Goal: Consume media (video, audio): Consume media (video, audio)

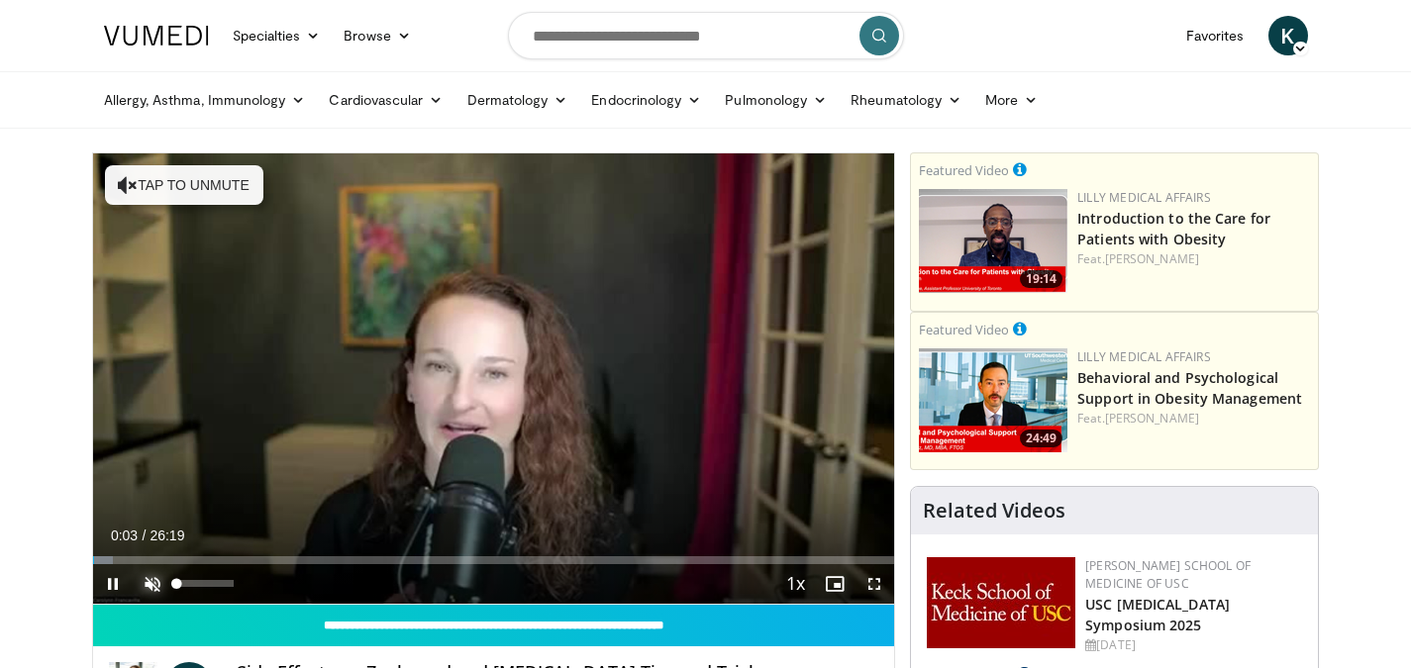
click at [156, 585] on span "Video Player" at bounding box center [153, 584] width 40 height 40
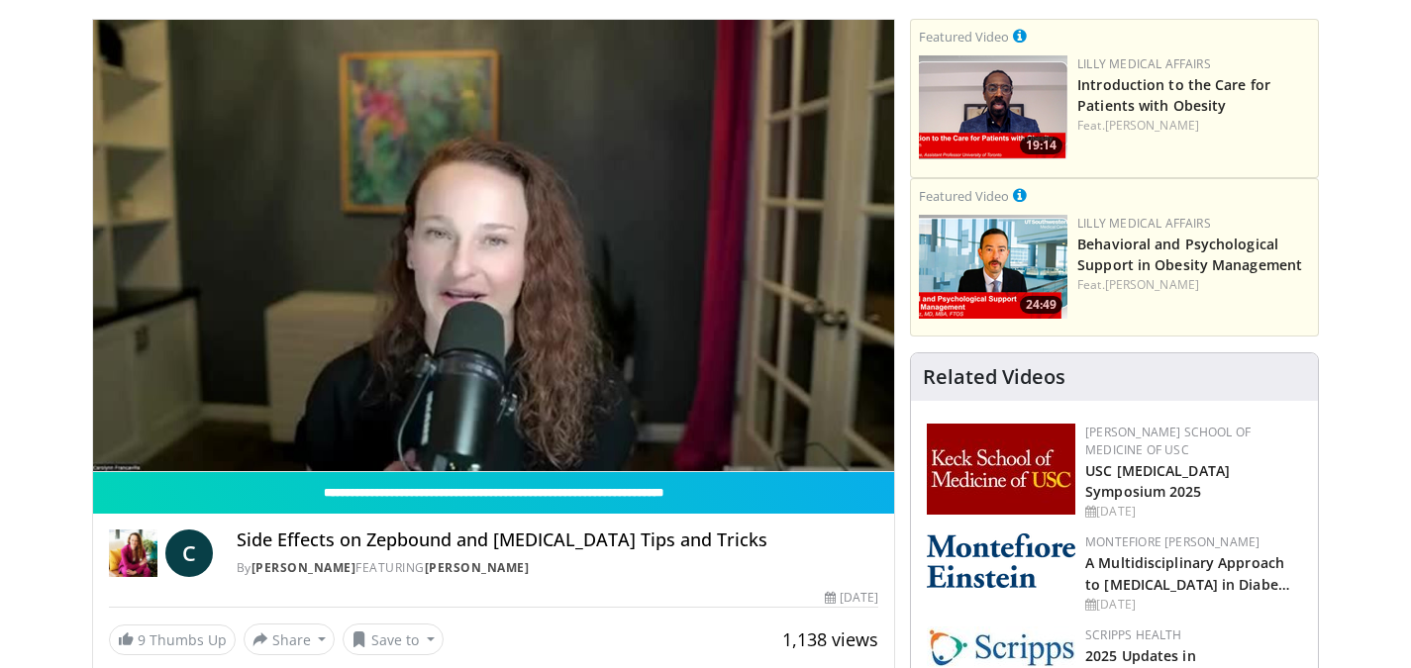
scroll to position [135, 0]
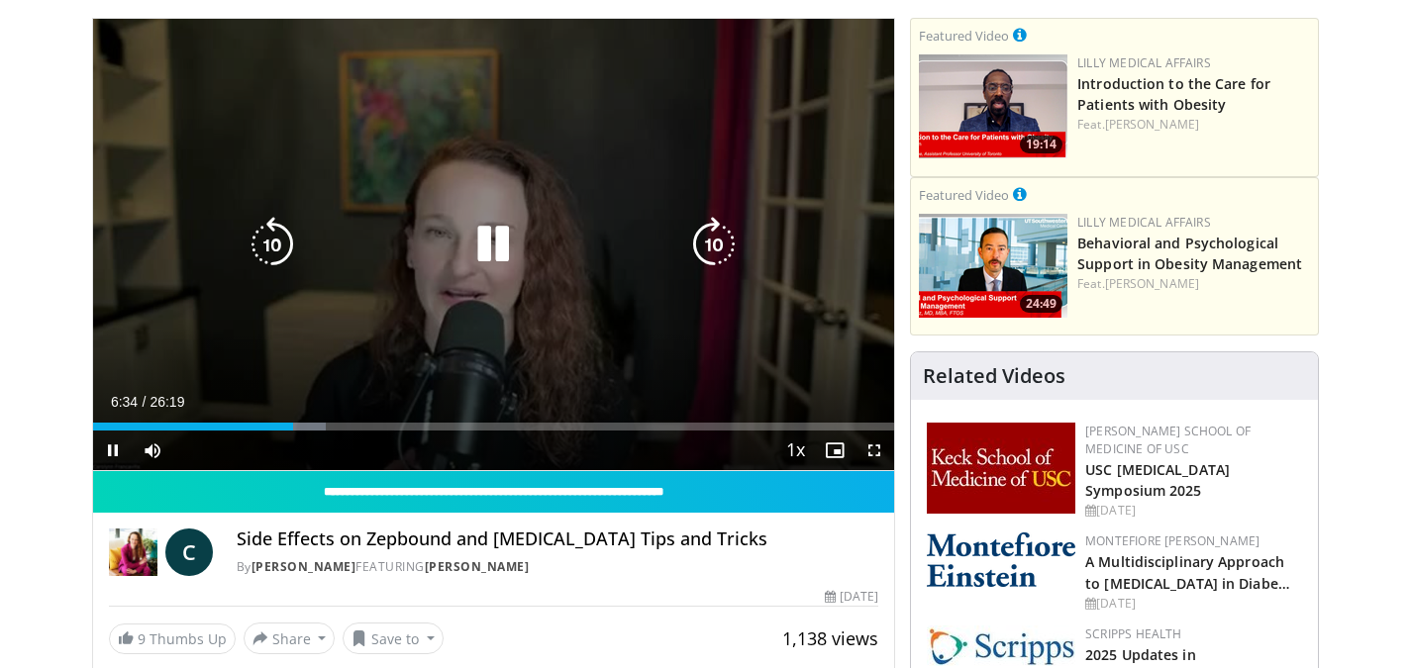
click at [278, 259] on icon "Video Player" at bounding box center [272, 244] width 55 height 55
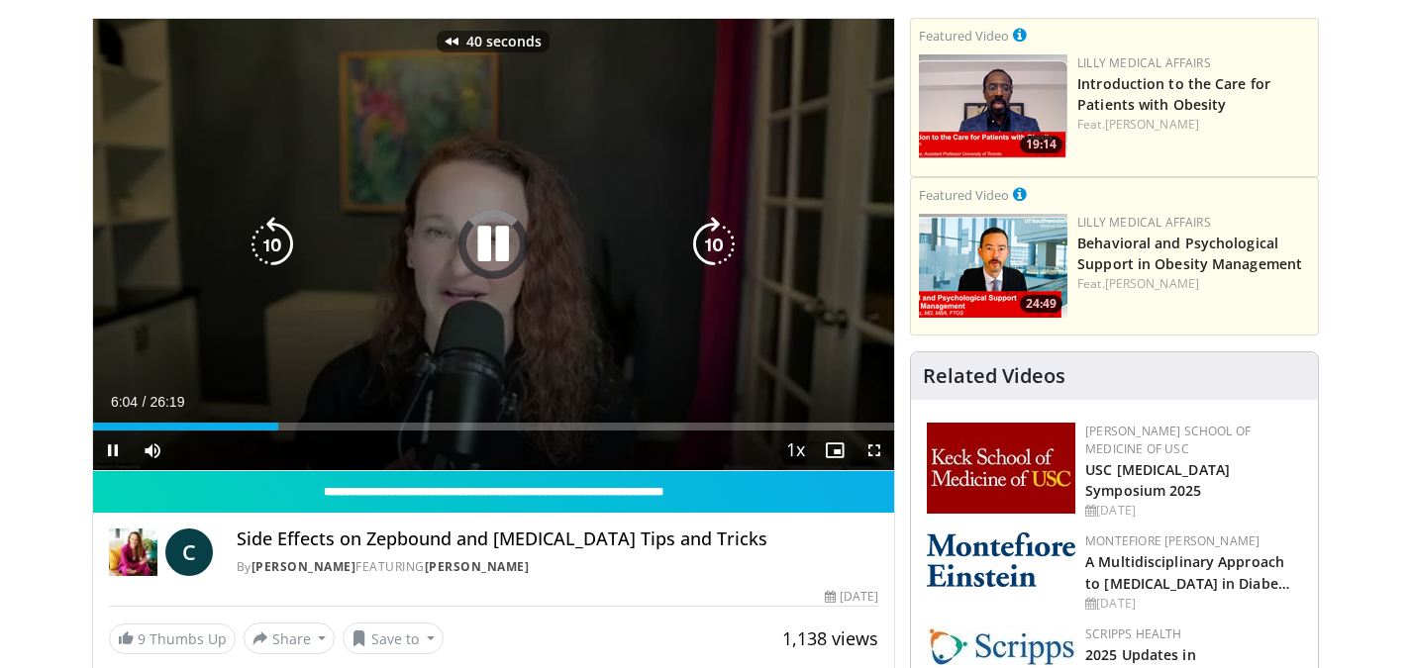
click at [278, 259] on icon "Video Player" at bounding box center [272, 244] width 55 height 55
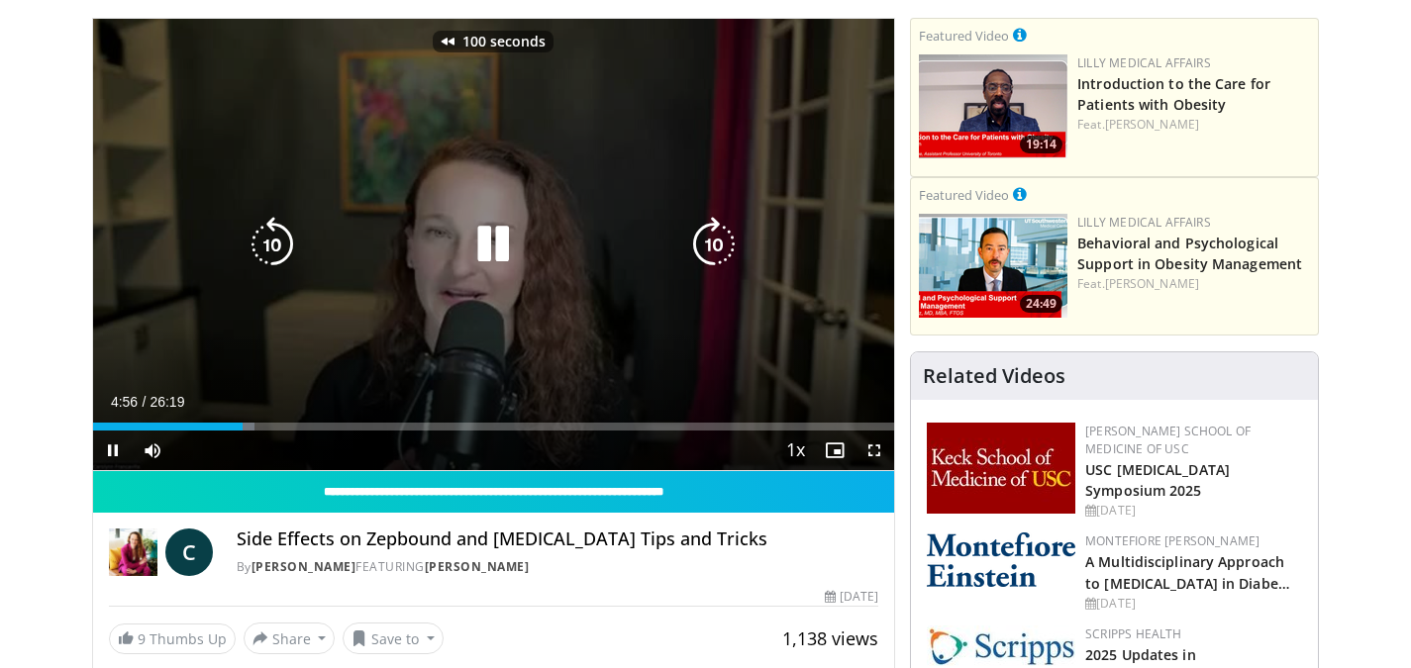
click at [278, 259] on icon "Video Player" at bounding box center [272, 244] width 55 height 55
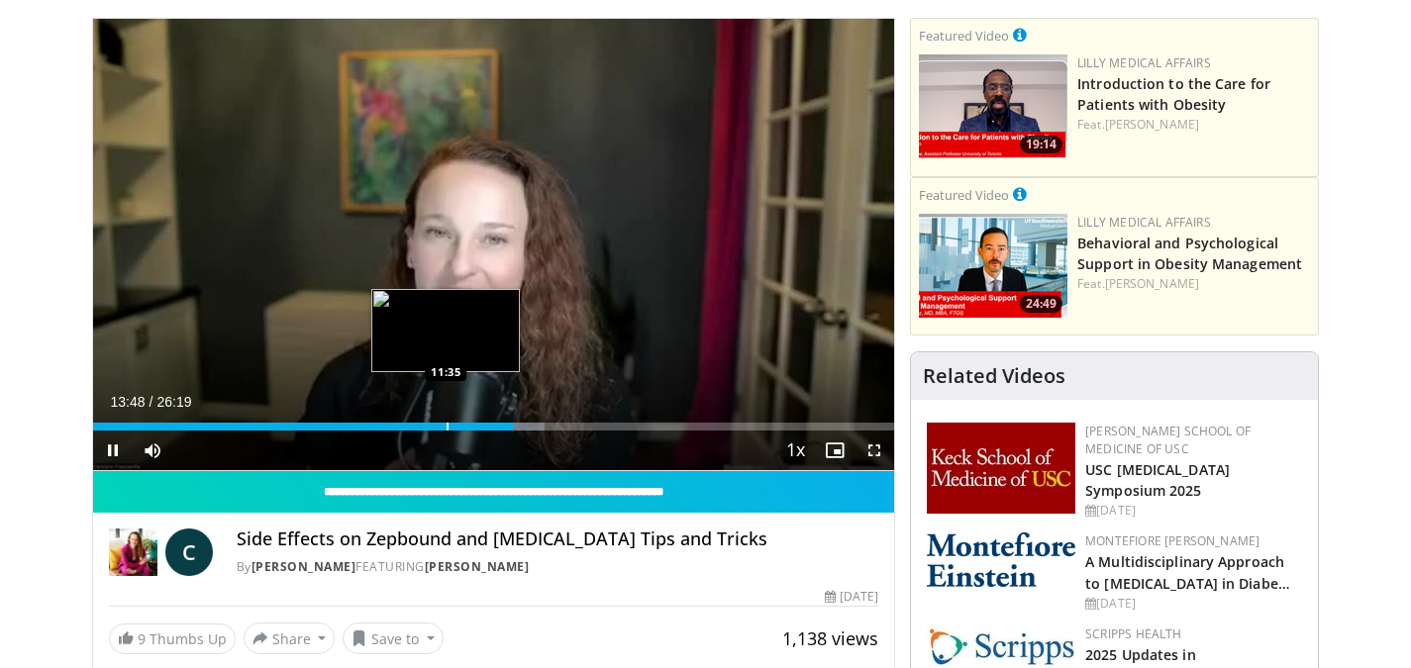
click at [447, 423] on div "Progress Bar" at bounding box center [448, 427] width 2 height 8
click at [406, 421] on div "Loaded : 48.05% 11:38 10:18" at bounding box center [494, 421] width 802 height 19
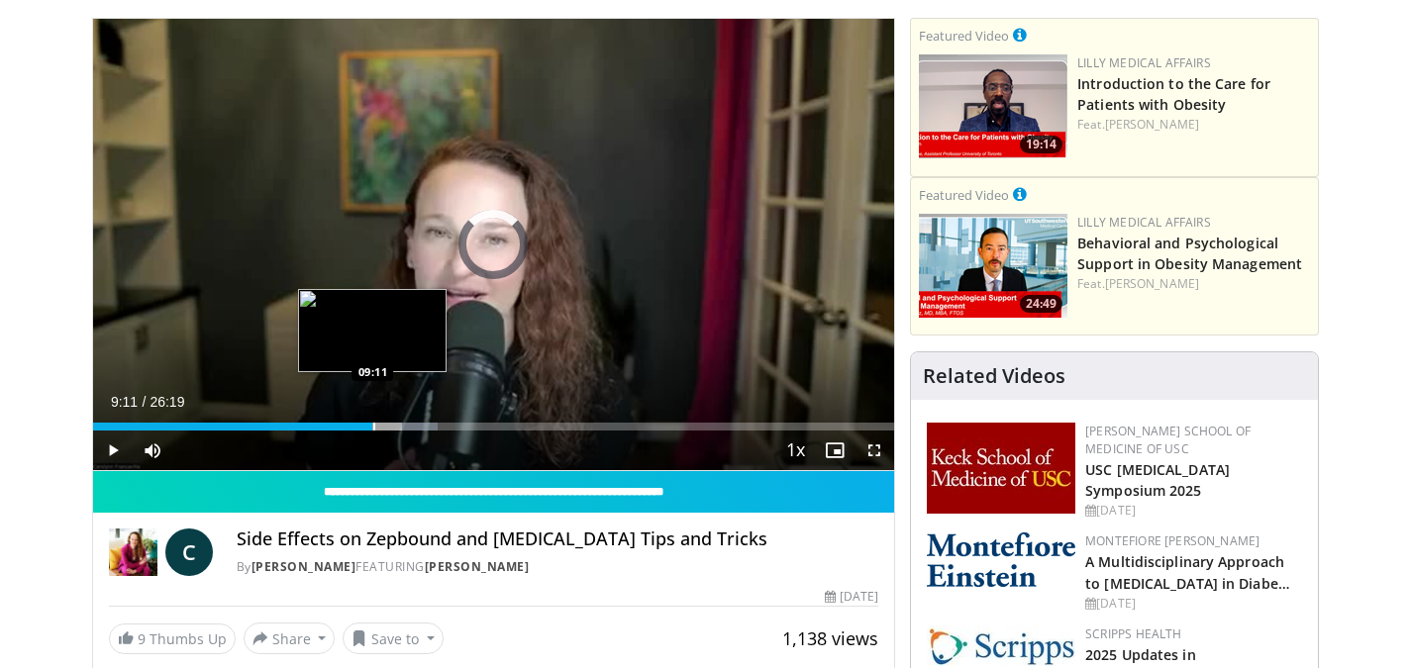
click at [373, 428] on div "Progress Bar" at bounding box center [374, 427] width 2 height 8
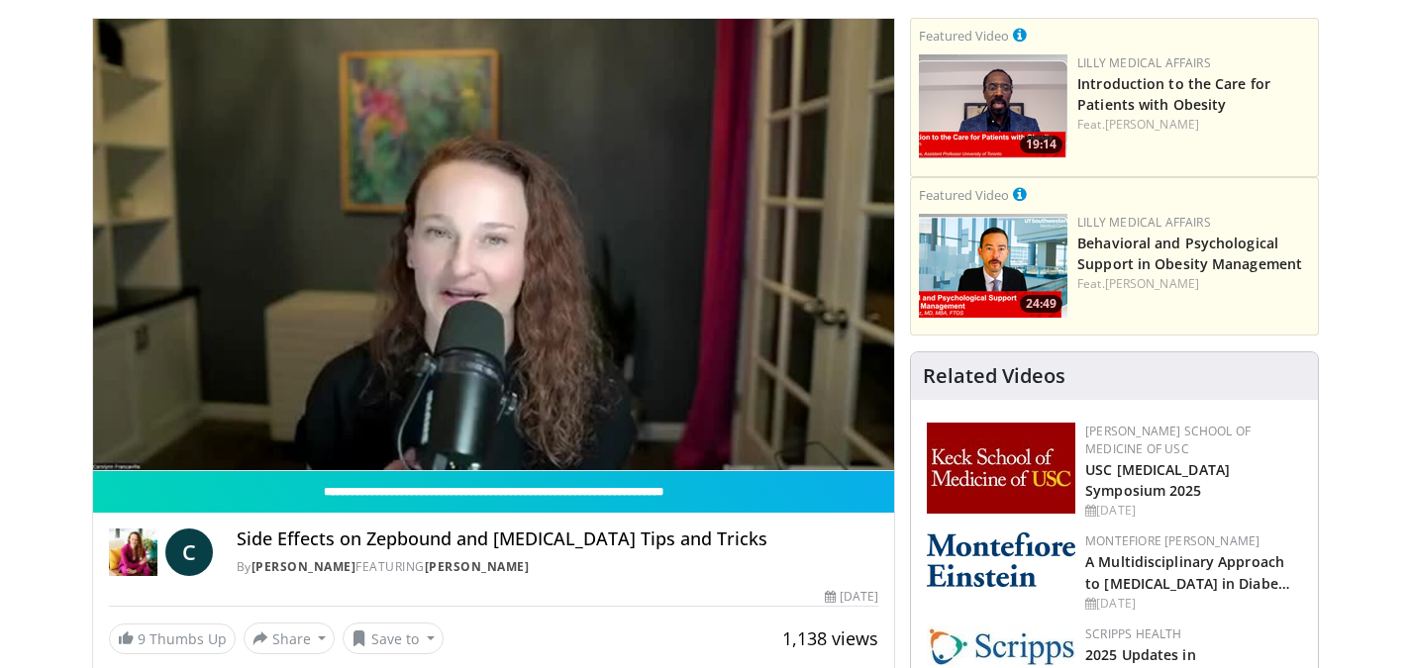
click at [341, 427] on video-js "**********" at bounding box center [494, 245] width 802 height 452
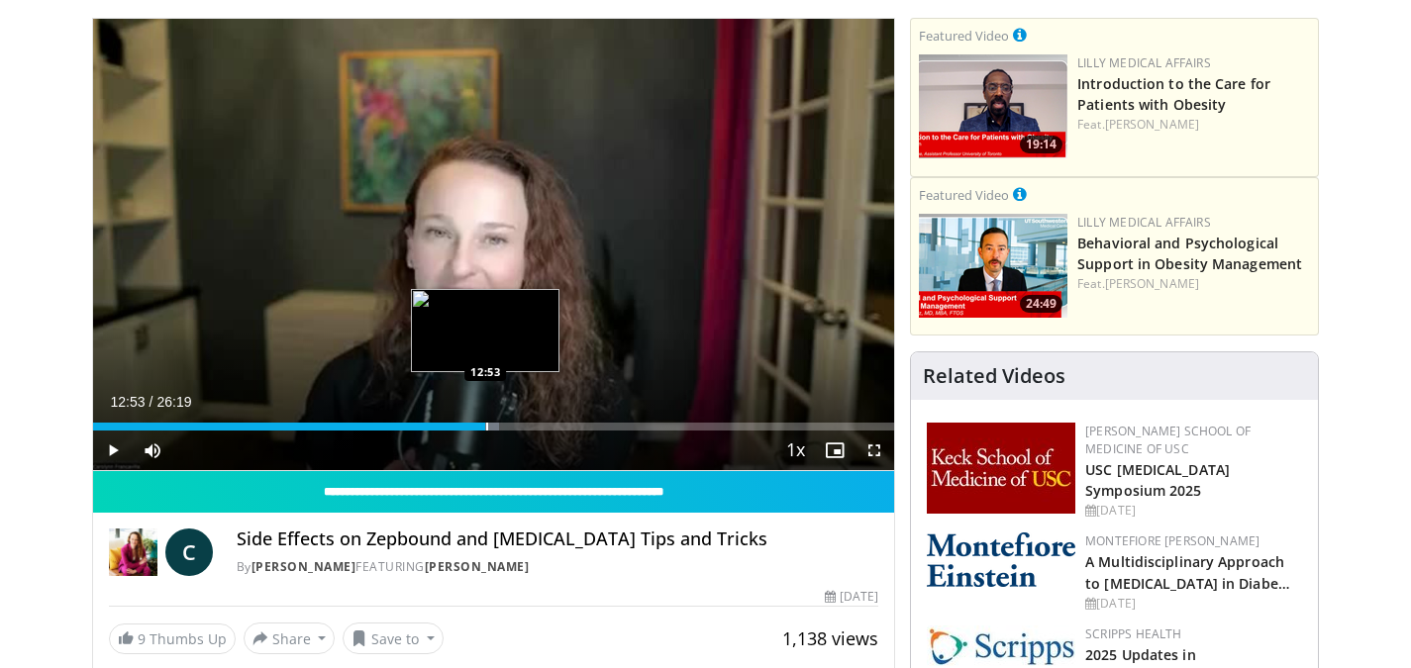
click at [486, 423] on div "Progress Bar" at bounding box center [487, 427] width 2 height 8
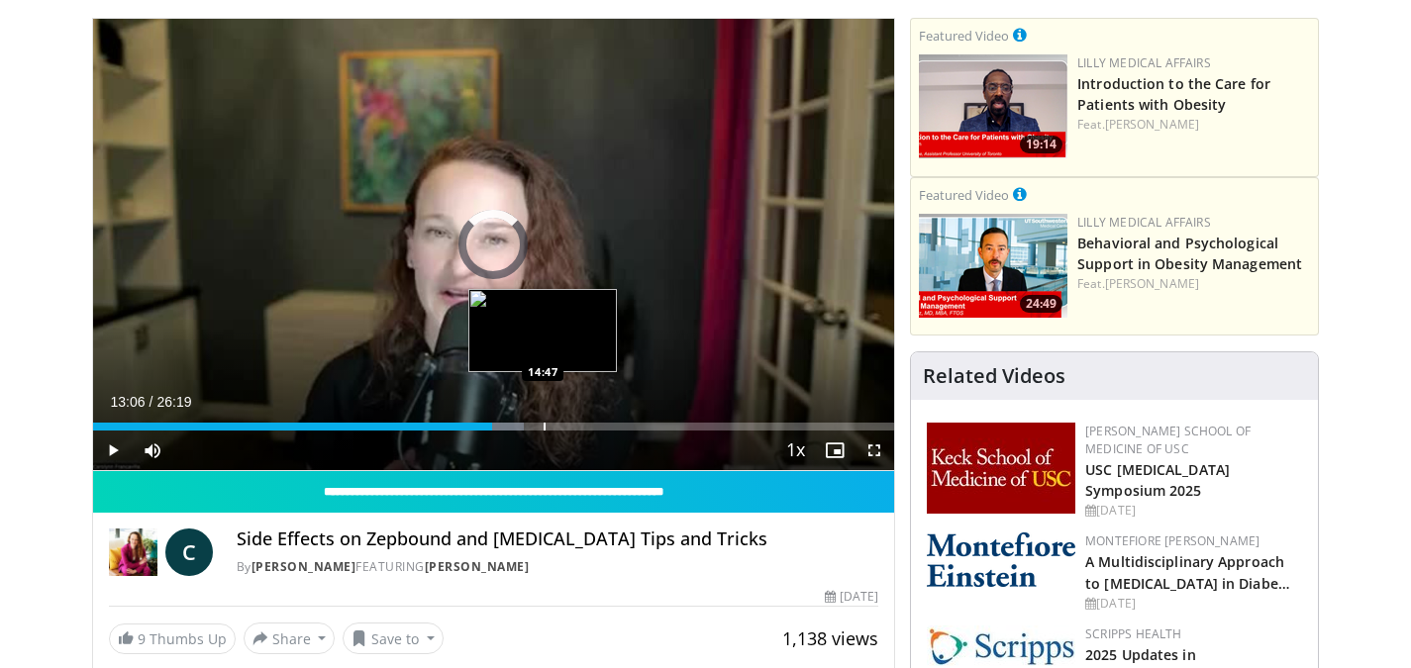
click at [544, 423] on div "Progress Bar" at bounding box center [545, 427] width 2 height 8
